Goal: Book appointment/travel/reservation

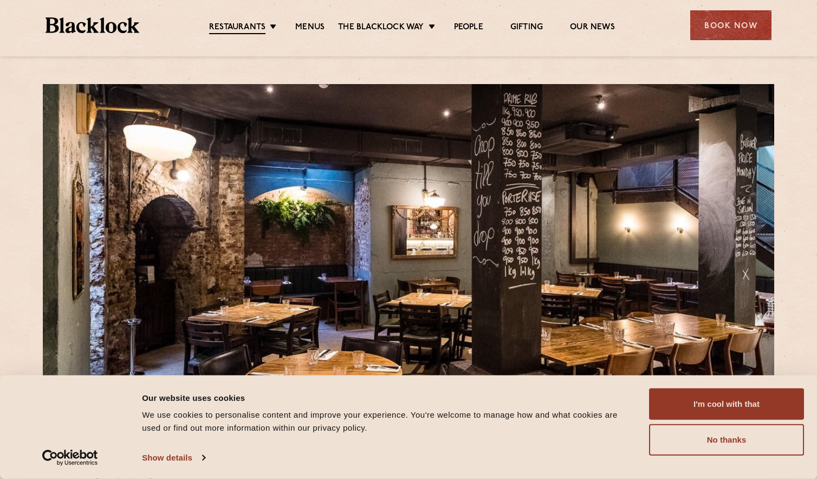
click at [748, 404] on button "I'm cool with that" at bounding box center [726, 403] width 155 height 31
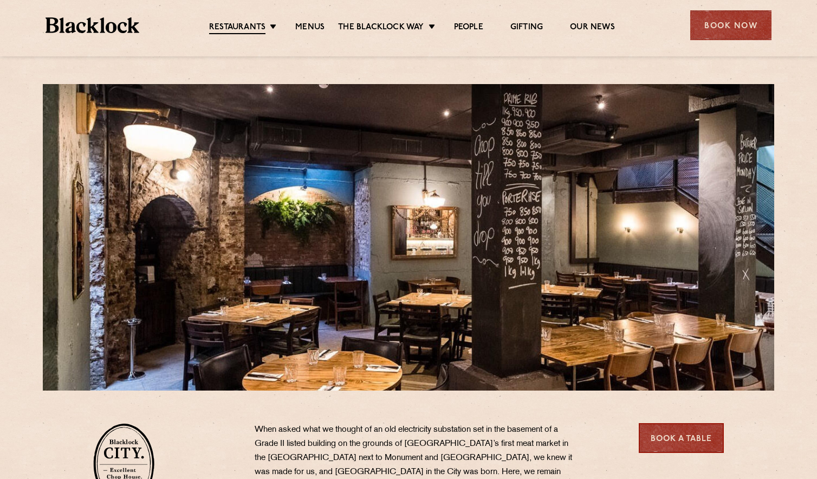
click at [301, 24] on link "Menus" at bounding box center [309, 27] width 29 height 11
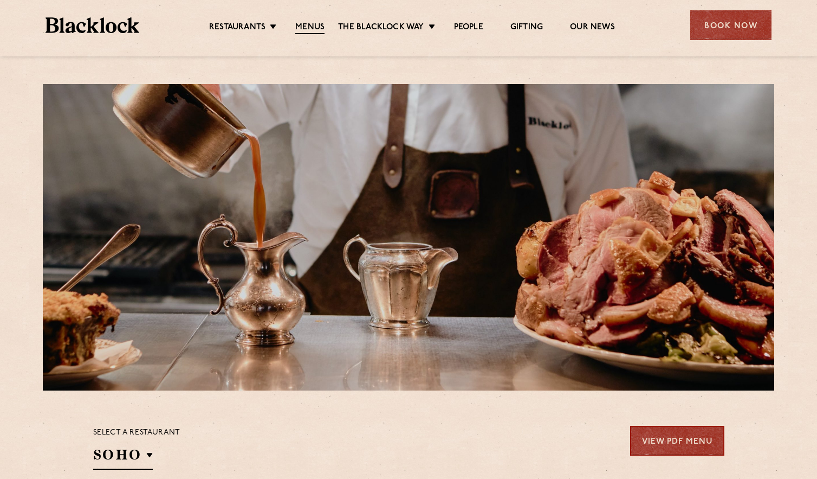
drag, startPoint x: 35, startPoint y: 356, endPoint x: 28, endPoint y: 140, distance: 215.8
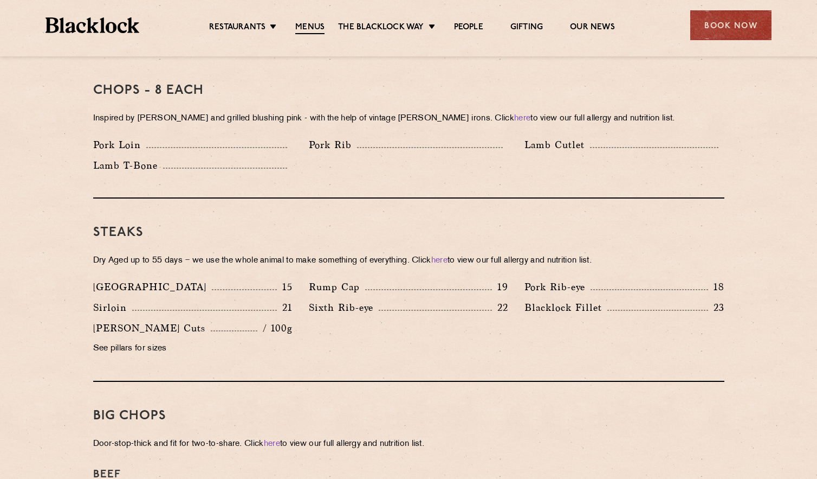
scroll to position [976, 0]
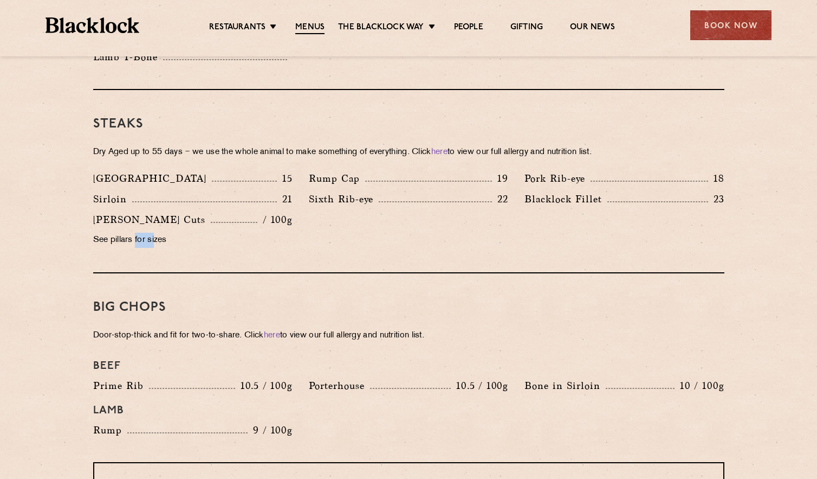
drag, startPoint x: 136, startPoint y: 220, endPoint x: 230, endPoint y: 179, distance: 102.2
click at [157, 233] on p "See pillars for sizes" at bounding box center [192, 240] width 199 height 15
click at [0, 0] on link "Pre & Post Theatre" at bounding box center [0, 0] width 0 height 0
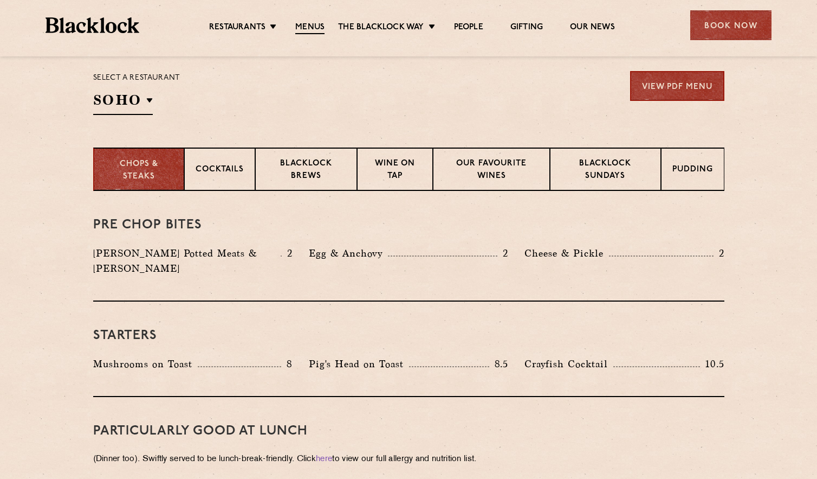
scroll to position [217, 0]
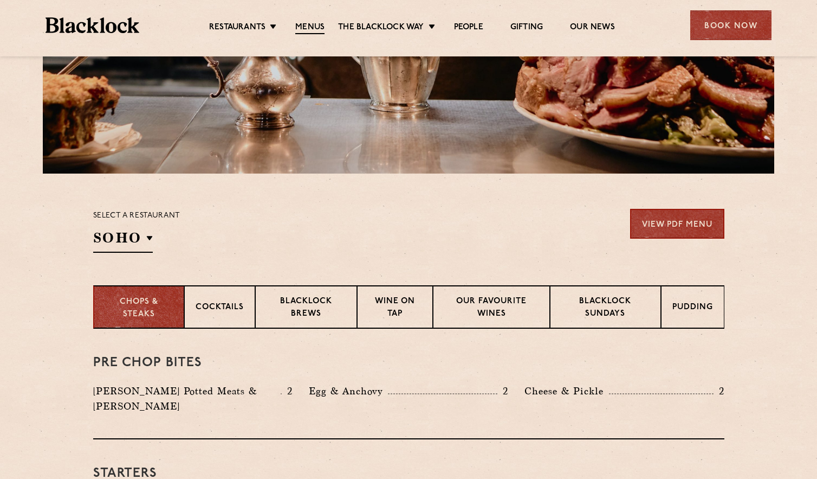
click at [318, 311] on p "Blacklock Brews" at bounding box center [306, 307] width 79 height 25
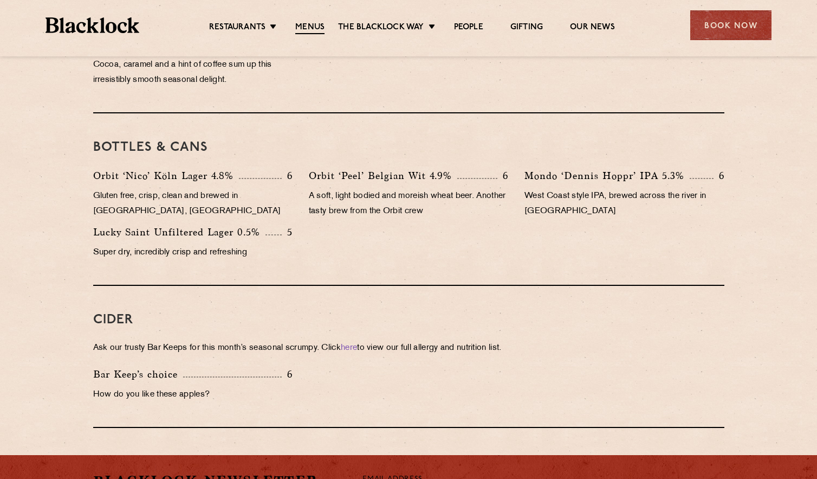
scroll to position [813, 0]
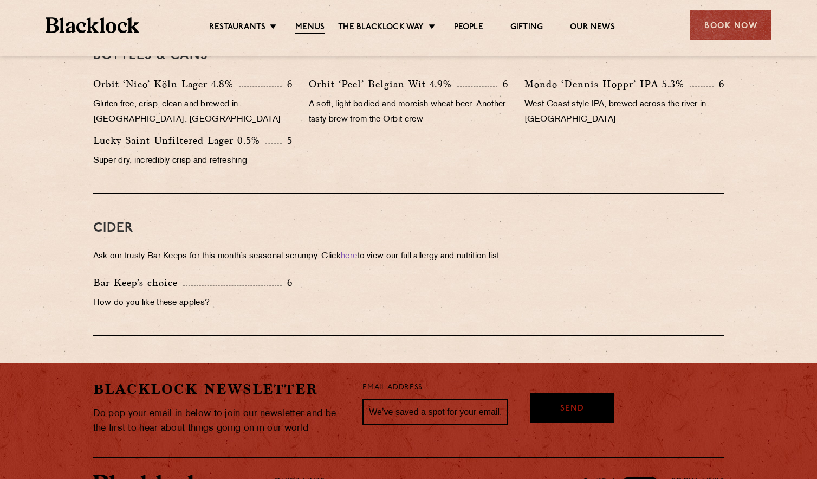
click at [730, 18] on div "Book Now" at bounding box center [730, 25] width 81 height 30
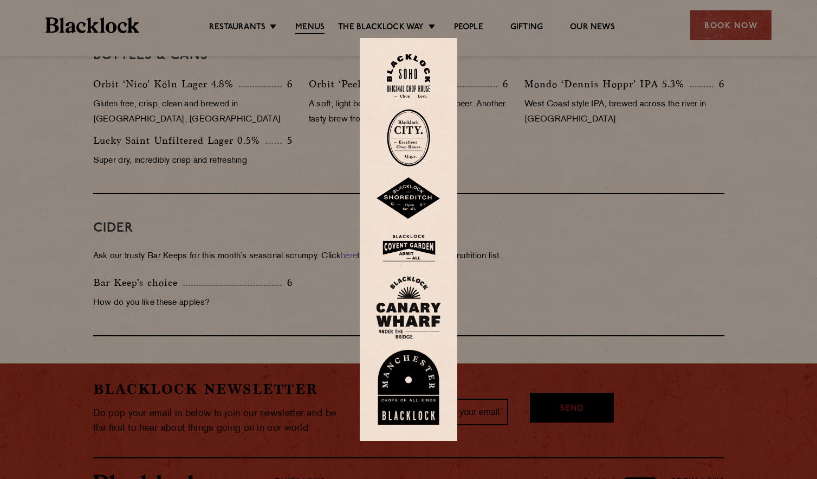
click at [410, 246] on img at bounding box center [408, 247] width 65 height 35
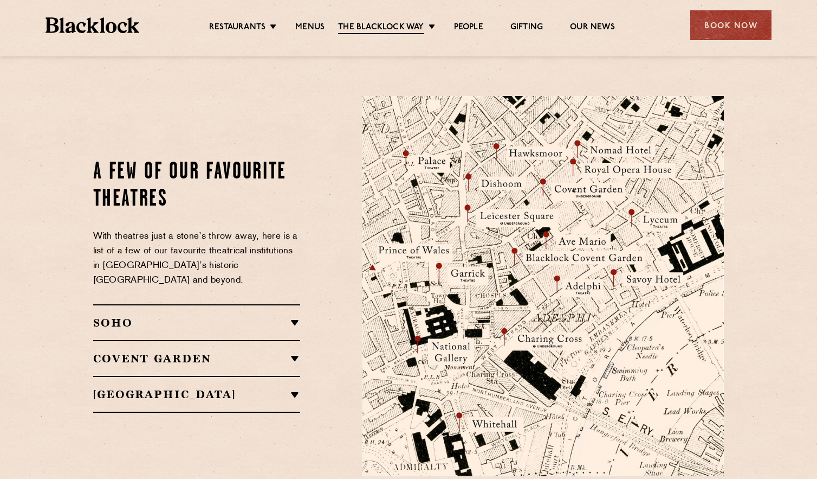
scroll to position [1138, 0]
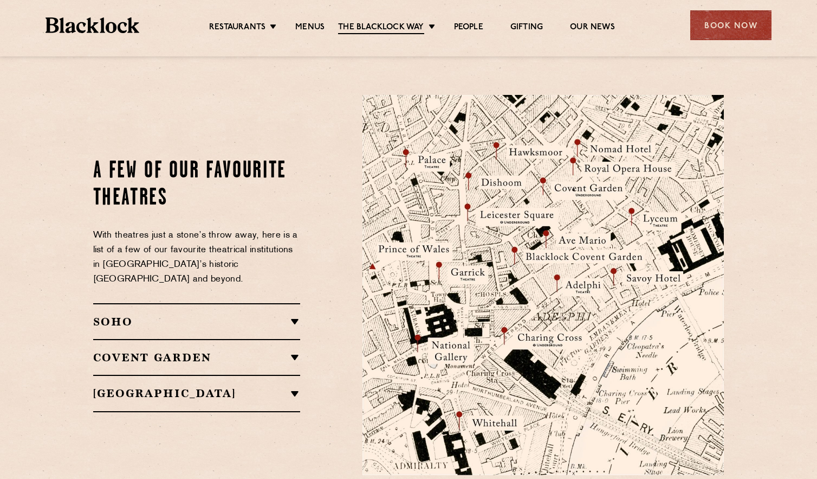
click at [293, 351] on h2 "Covent Garden" at bounding box center [197, 357] width 208 height 13
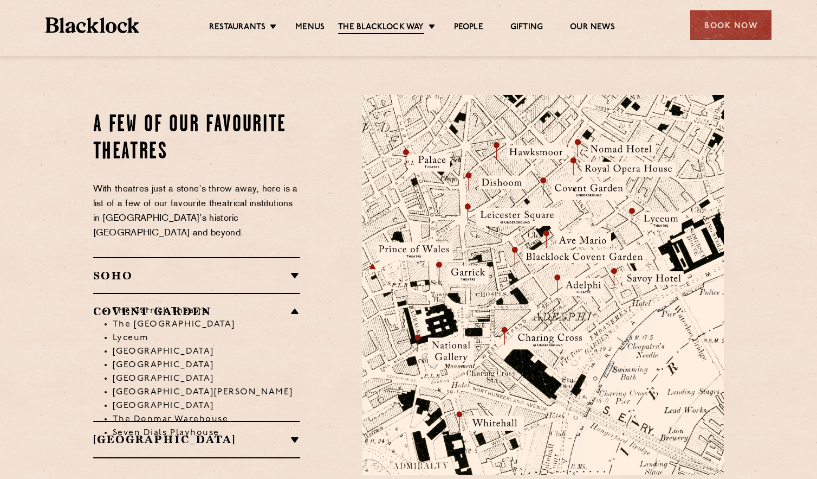
click at [287, 345] on li "Royal Opera House" at bounding box center [207, 352] width 188 height 14
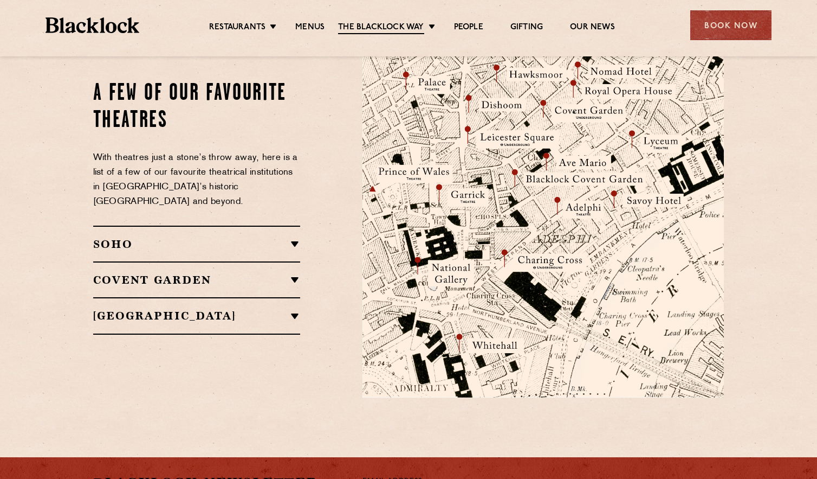
scroll to position [1176, 0]
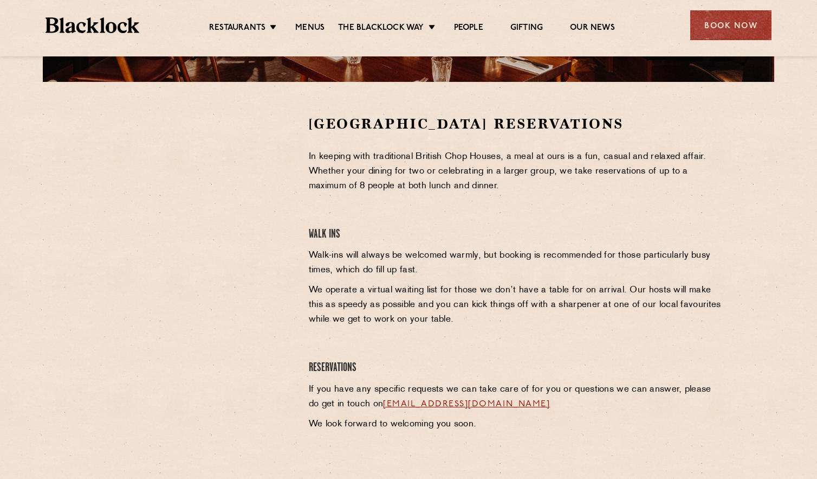
scroll to position [325, 0]
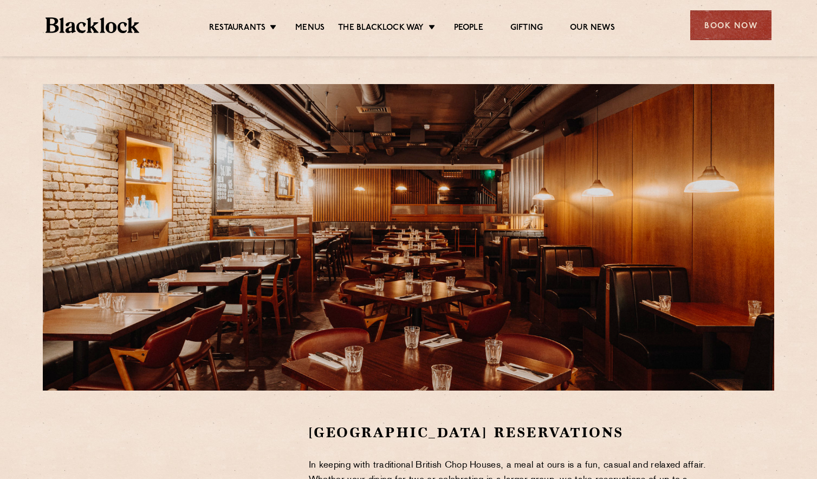
click at [733, 30] on div "Book Now" at bounding box center [730, 25] width 81 height 30
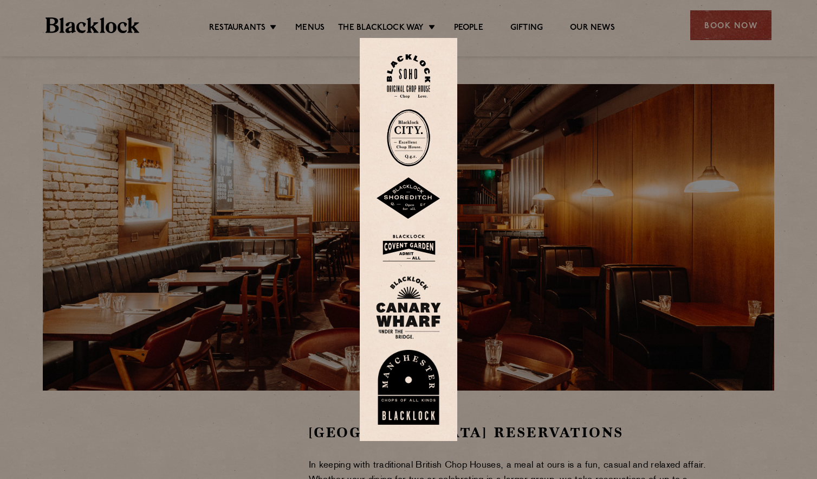
click at [420, 248] on img at bounding box center [408, 247] width 65 height 35
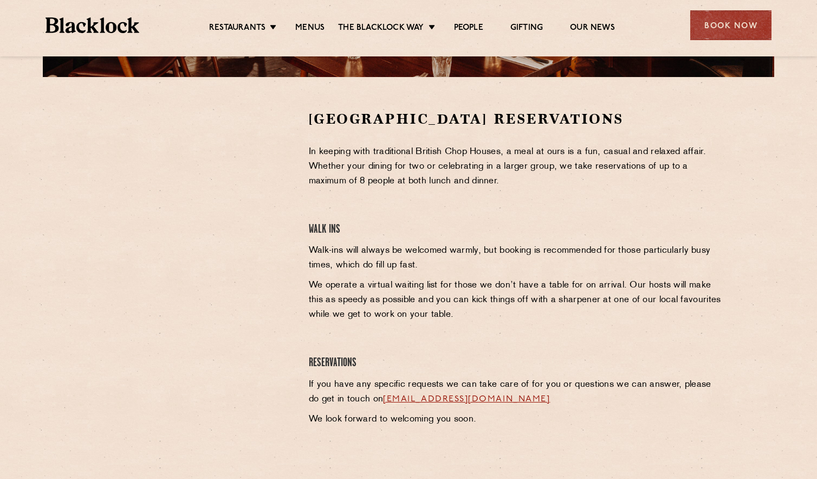
scroll to position [325, 0]
